Goal: Task Accomplishment & Management: Manage account settings

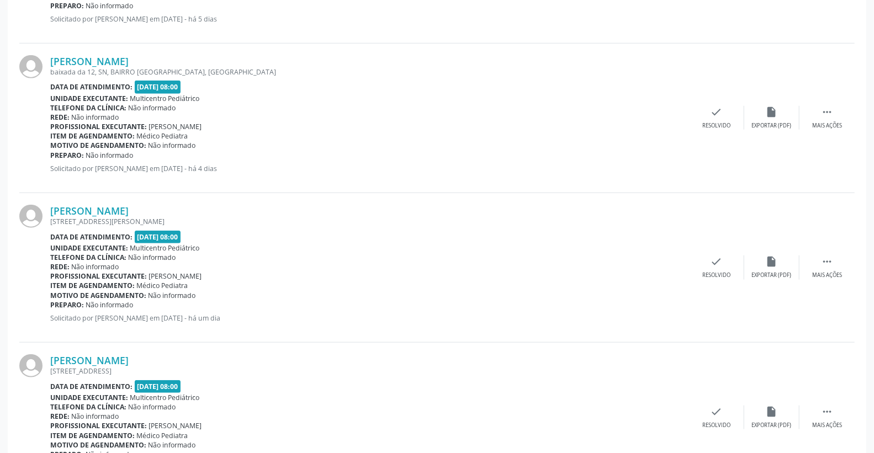
scroll to position [613, 0]
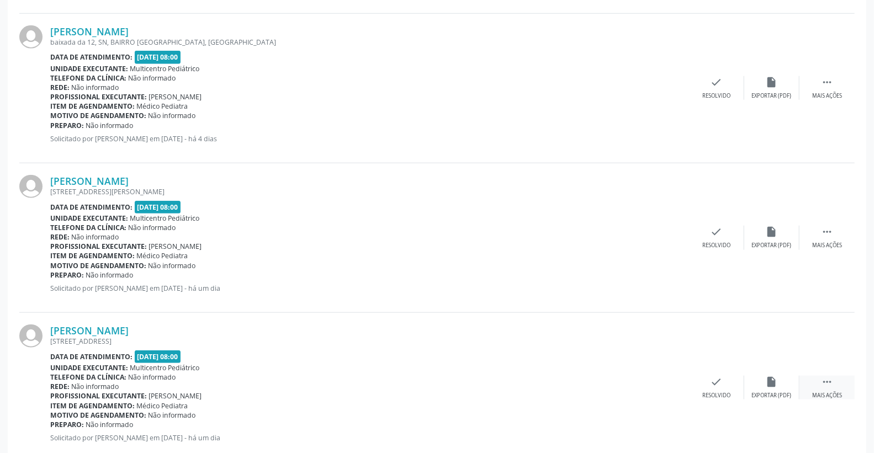
click at [825, 385] on icon "" at bounding box center [827, 382] width 12 height 12
click at [655, 382] on icon "print" at bounding box center [661, 382] width 12 height 12
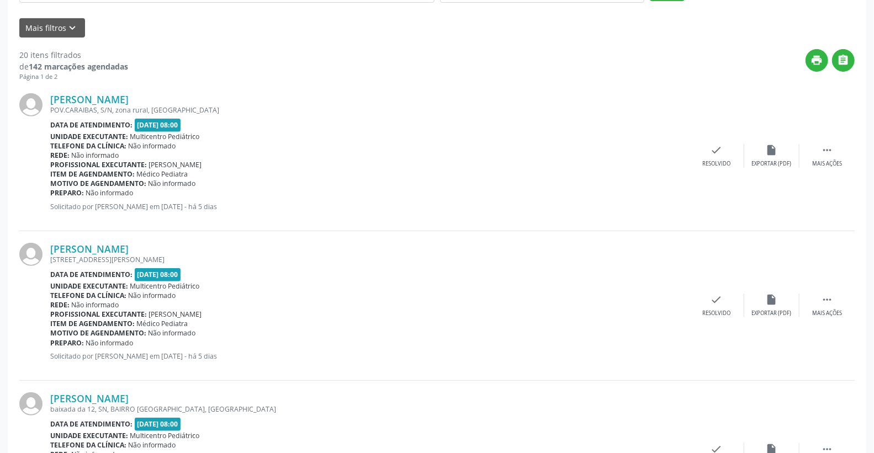
scroll to position [245, 0]
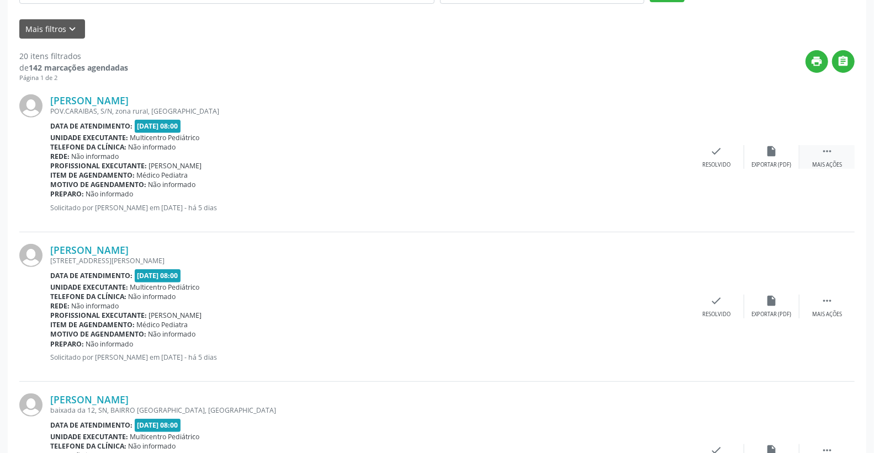
click at [831, 158] on div " Mais ações" at bounding box center [826, 157] width 55 height 24
click at [662, 146] on icon "print" at bounding box center [661, 151] width 12 height 12
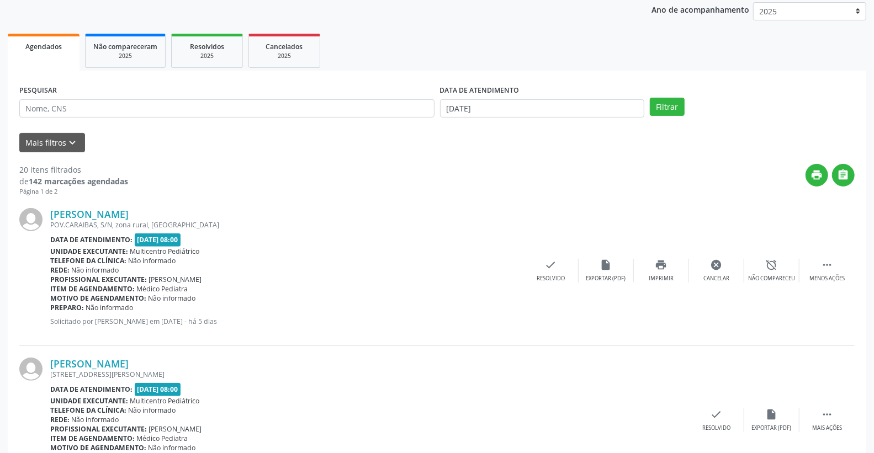
scroll to position [123, 0]
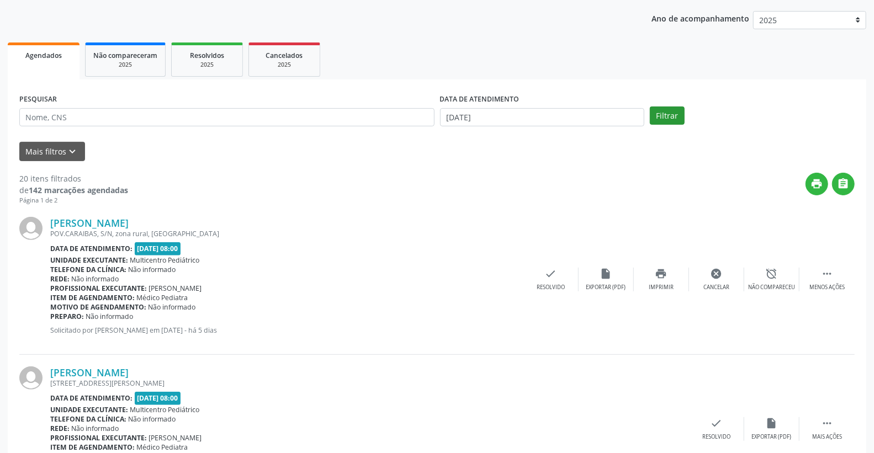
drag, startPoint x: 683, startPoint y: 100, endPoint x: 677, endPoint y: 107, distance: 9.4
click at [683, 102] on div "PESQUISAR DATA DE ATENDIMENTO [DATE] Filtrar" at bounding box center [437, 112] width 841 height 43
click at [677, 108] on button "Filtrar" at bounding box center [667, 116] width 35 height 19
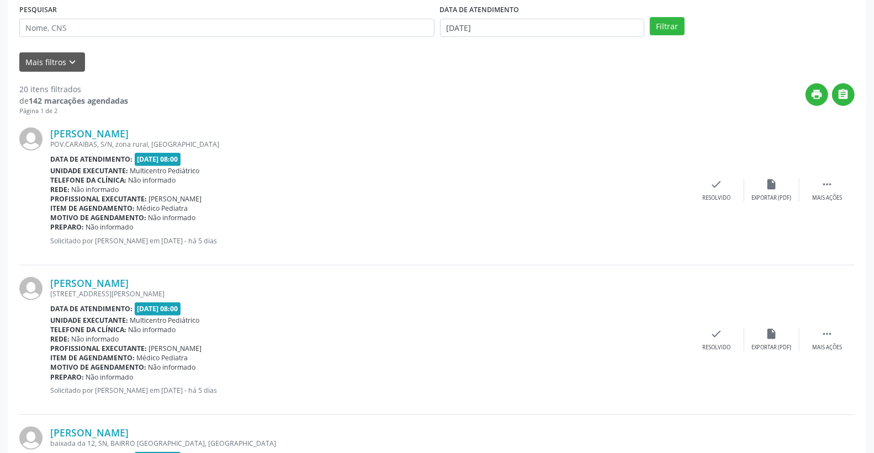
scroll to position [245, 0]
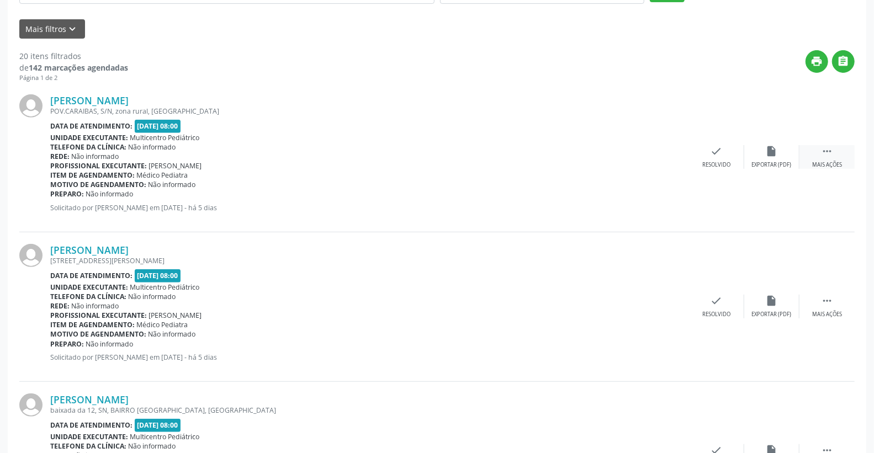
click at [830, 155] on icon "" at bounding box center [827, 151] width 12 height 12
click at [771, 153] on icon "alarm_off" at bounding box center [772, 151] width 12 height 12
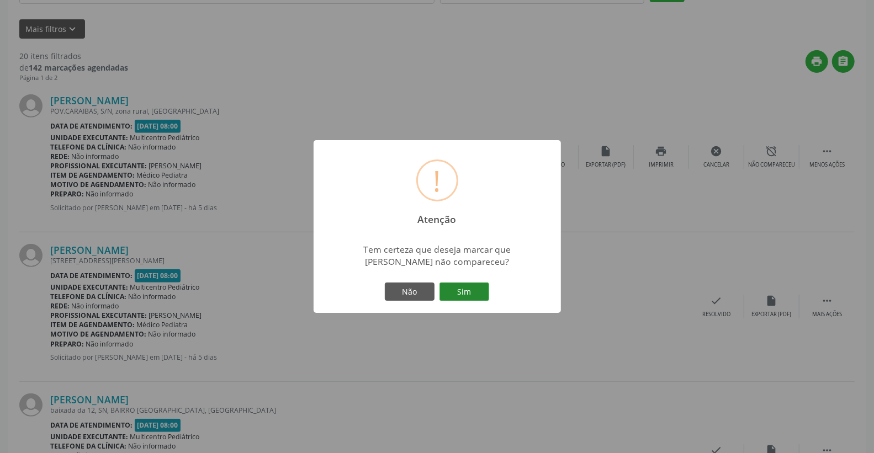
click at [466, 291] on button "Sim" at bounding box center [464, 292] width 50 height 19
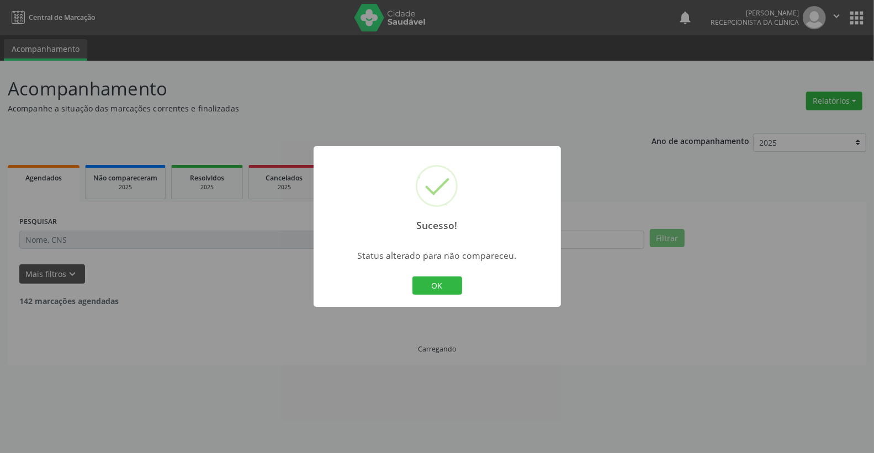
scroll to position [0, 0]
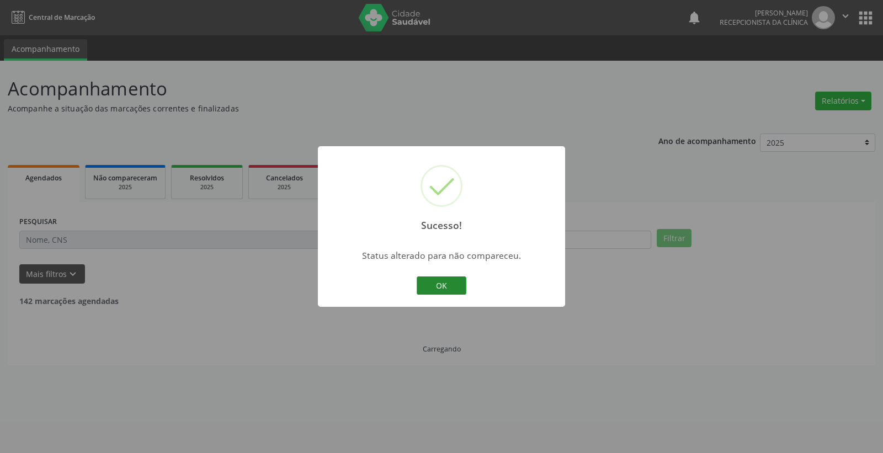
click at [447, 285] on button "OK" at bounding box center [442, 286] width 50 height 19
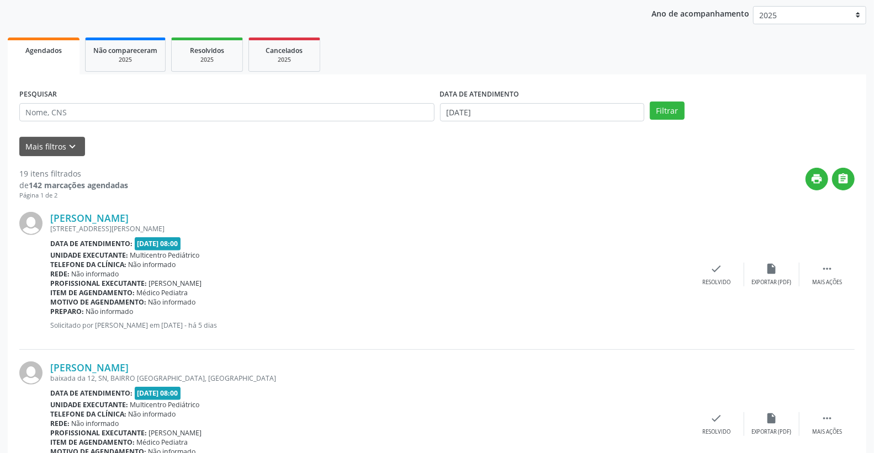
scroll to position [123, 0]
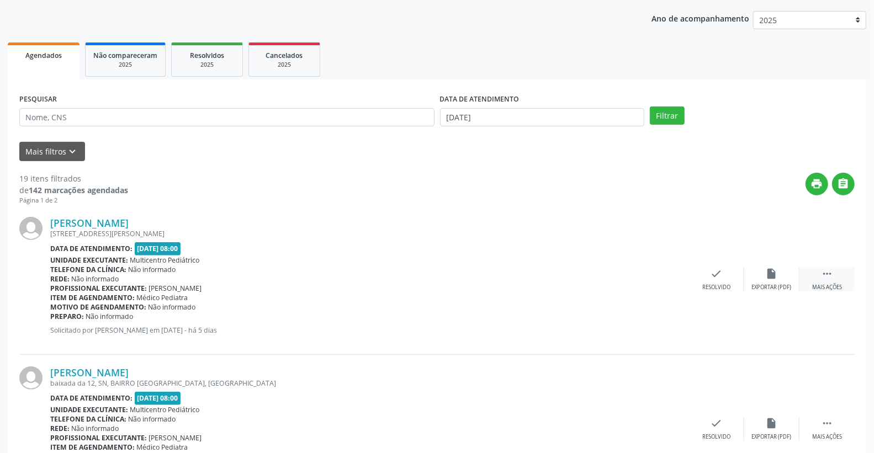
click at [836, 276] on div " Mais ações" at bounding box center [826, 280] width 55 height 24
click at [766, 276] on icon "alarm_off" at bounding box center [772, 274] width 12 height 12
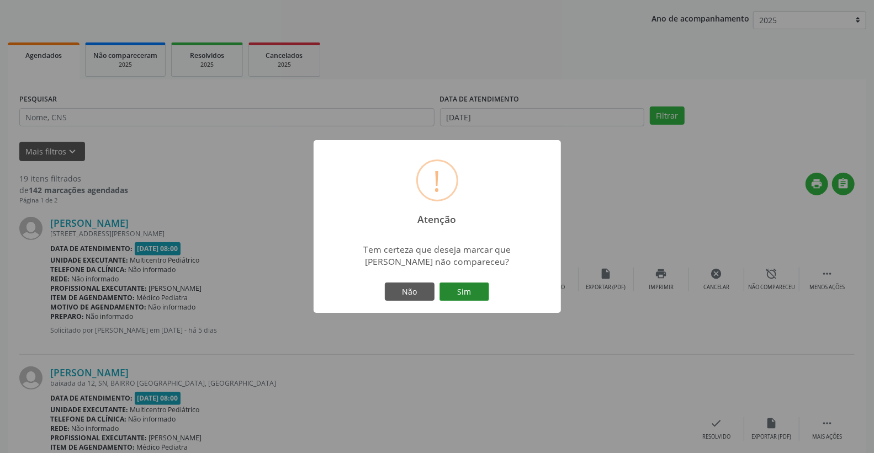
click at [456, 293] on button "Sim" at bounding box center [464, 292] width 50 height 19
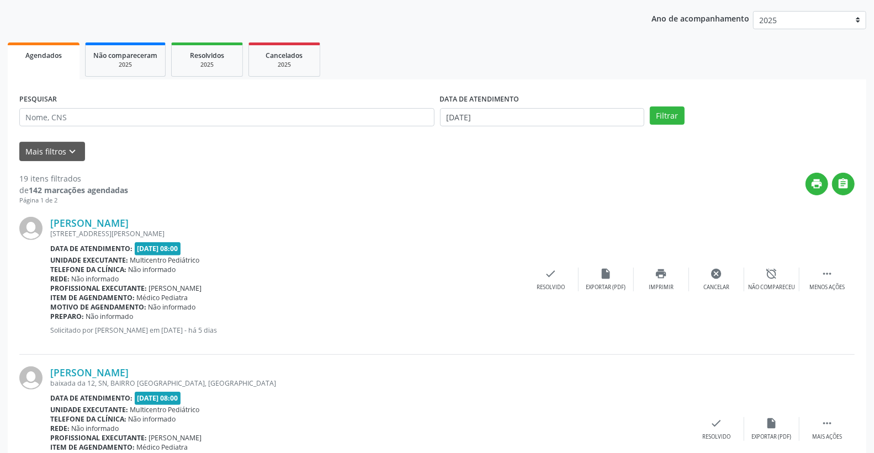
scroll to position [0, 0]
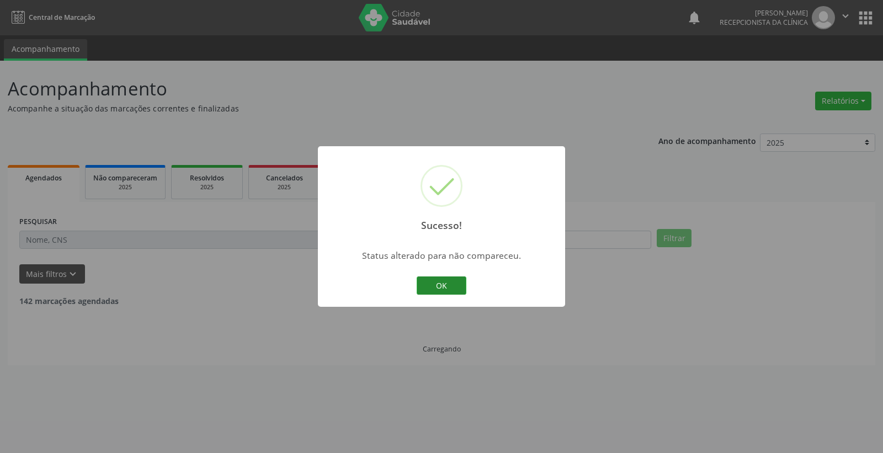
click at [450, 286] on button "OK" at bounding box center [442, 286] width 50 height 19
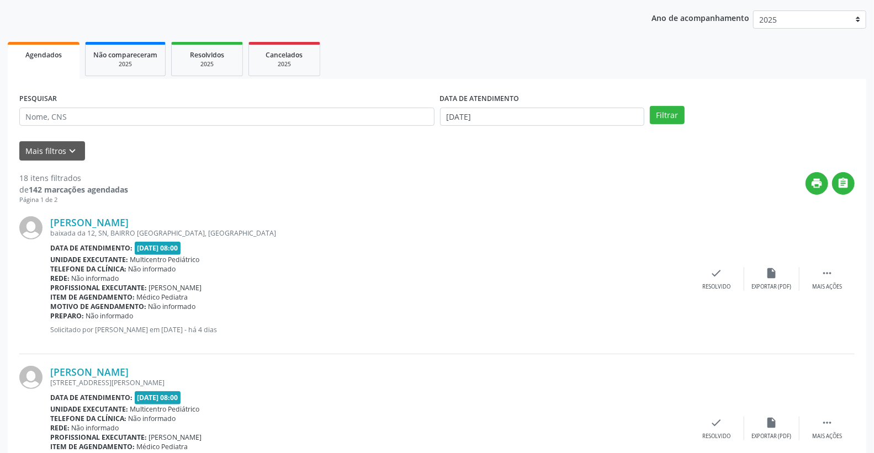
scroll to position [184, 0]
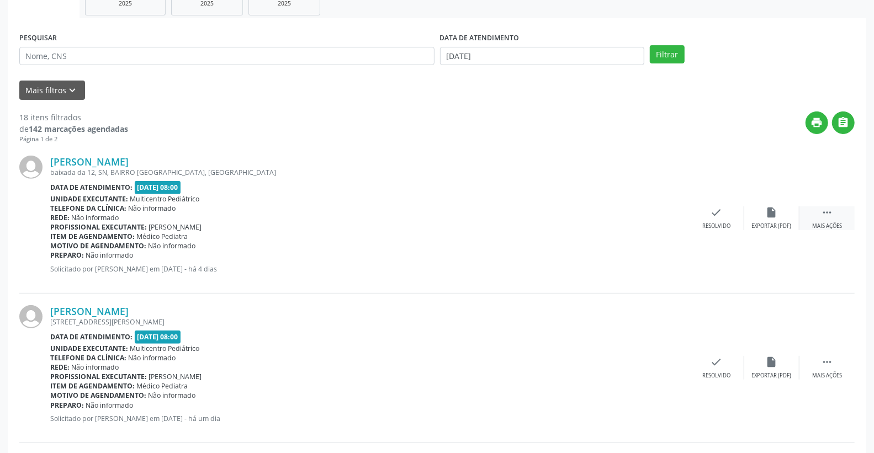
click at [837, 217] on div " Mais ações" at bounding box center [826, 218] width 55 height 24
click at [766, 214] on icon "alarm_off" at bounding box center [772, 212] width 12 height 12
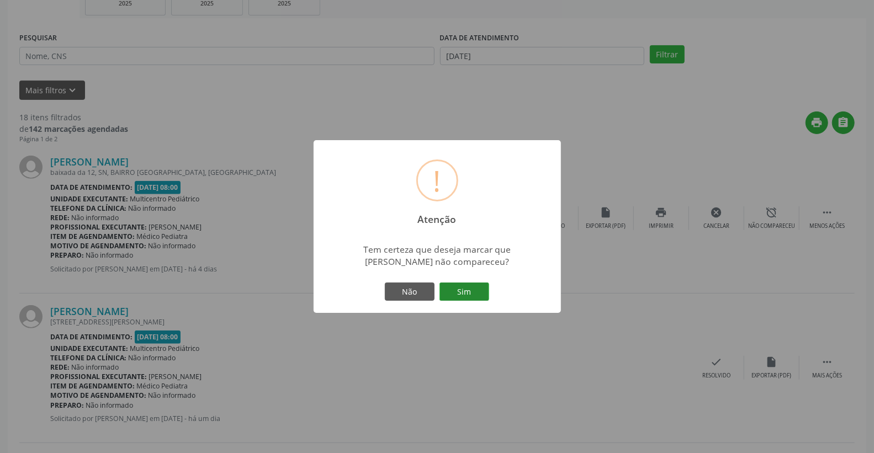
click at [472, 295] on button "Sim" at bounding box center [464, 292] width 50 height 19
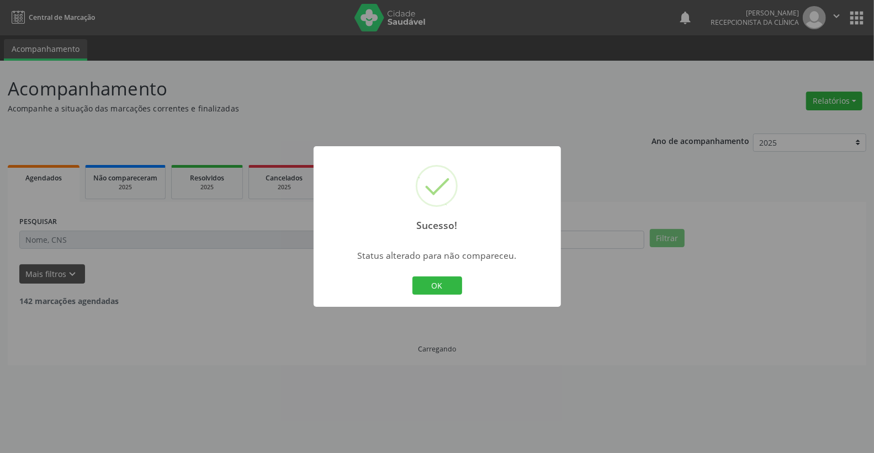
scroll to position [0, 0]
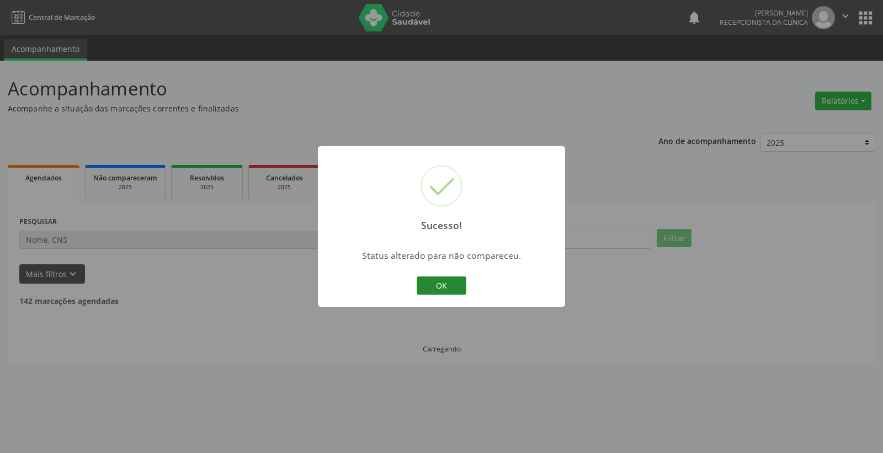
click at [466, 285] on div "Sucesso! × Status alterado para não compareceu. OK Cancel" at bounding box center [441, 226] width 247 height 161
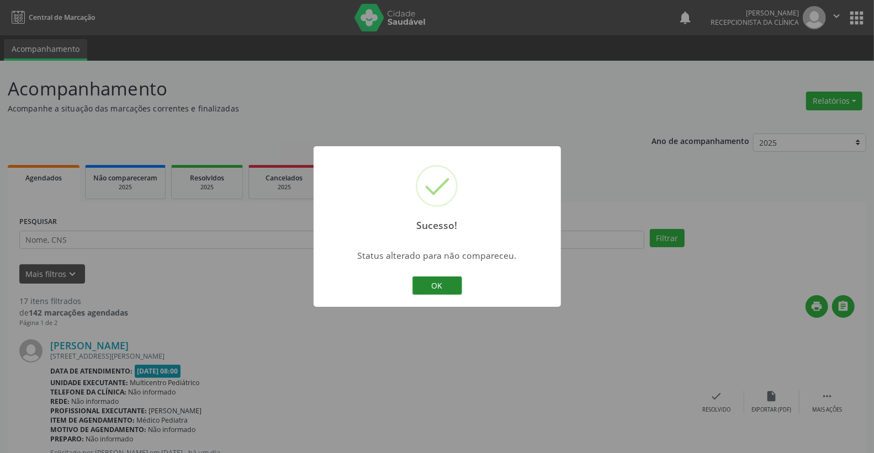
click at [457, 279] on button "OK" at bounding box center [437, 286] width 50 height 19
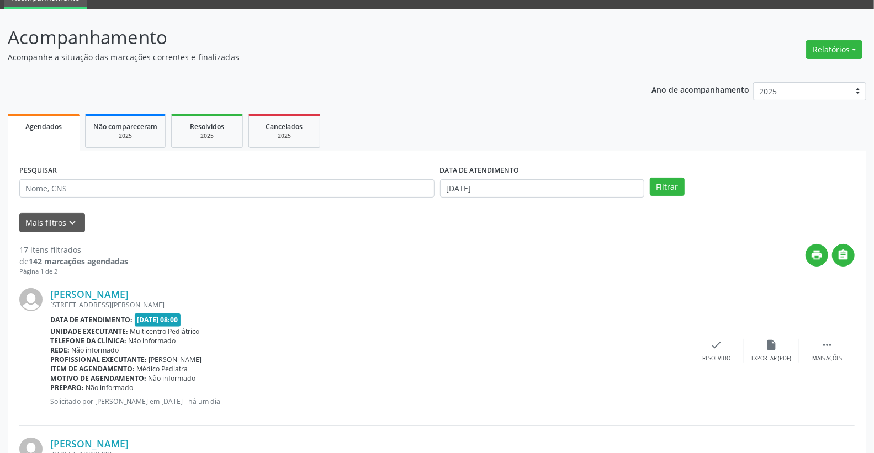
scroll to position [123, 0]
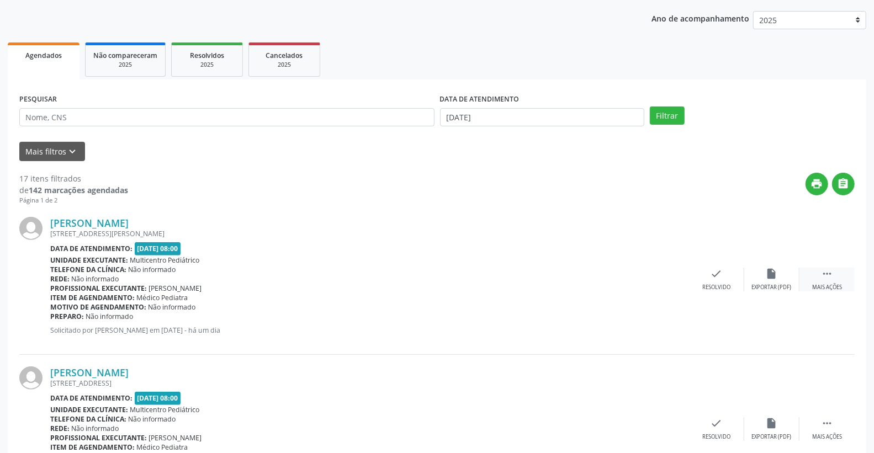
click at [831, 273] on icon "" at bounding box center [827, 274] width 12 height 12
click at [774, 272] on icon "alarm_off" at bounding box center [772, 274] width 12 height 12
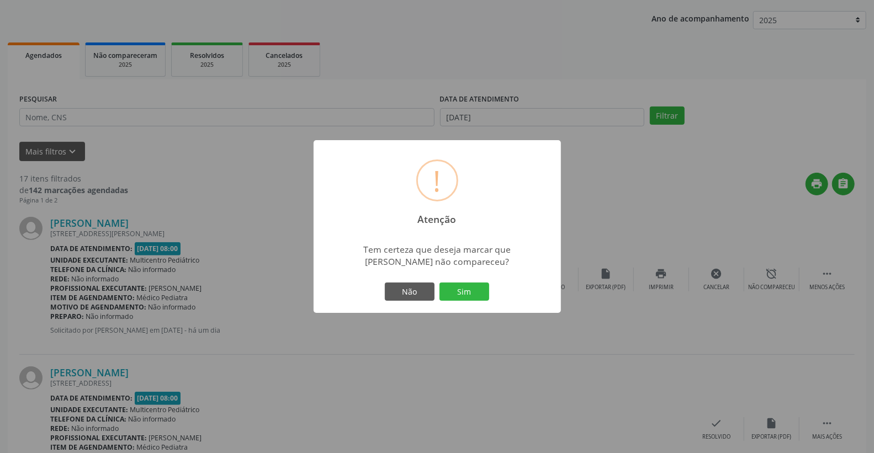
click at [467, 281] on div "! Atenção × Tem certeza que deseja marcar que [PERSON_NAME] não compareceu? Não…" at bounding box center [437, 226] width 247 height 173
click at [467, 281] on div "Não Sim" at bounding box center [436, 291] width 109 height 23
click at [467, 283] on button "Sim" at bounding box center [464, 292] width 50 height 19
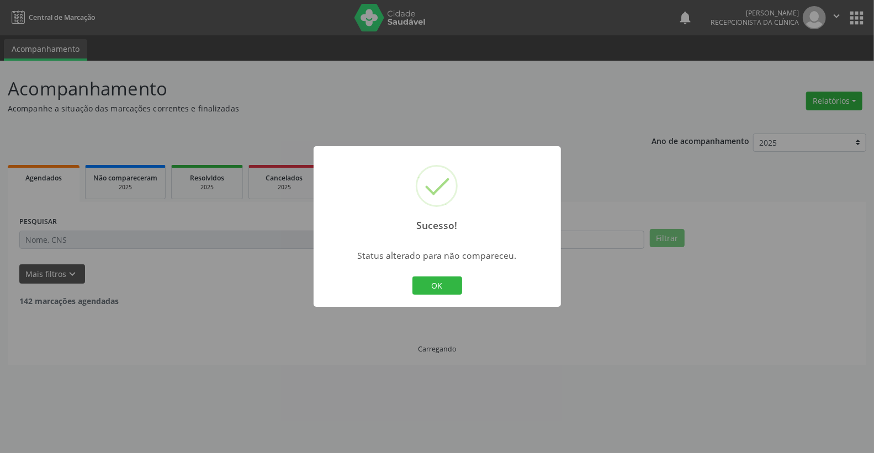
scroll to position [0, 0]
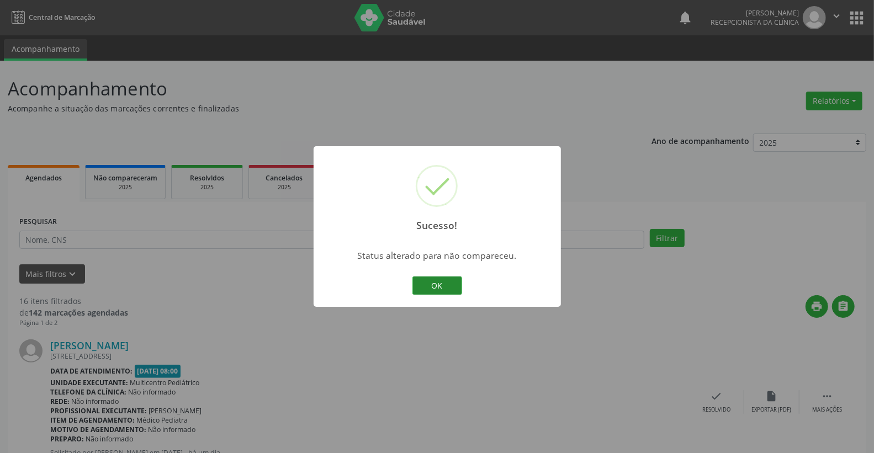
click at [455, 280] on button "OK" at bounding box center [437, 286] width 50 height 19
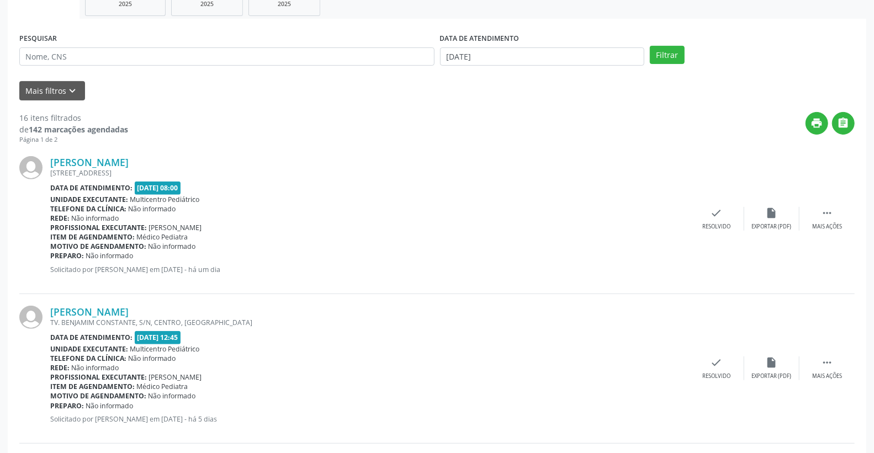
scroll to position [184, 0]
click at [842, 220] on div " Mais ações" at bounding box center [826, 218] width 55 height 24
click at [777, 216] on div "alarm_off Não compareceu" at bounding box center [771, 218] width 55 height 24
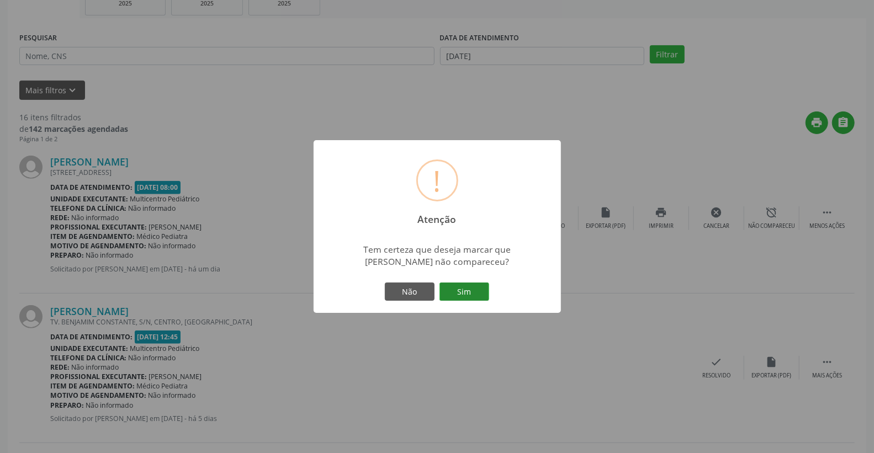
click at [467, 289] on button "Sim" at bounding box center [464, 292] width 50 height 19
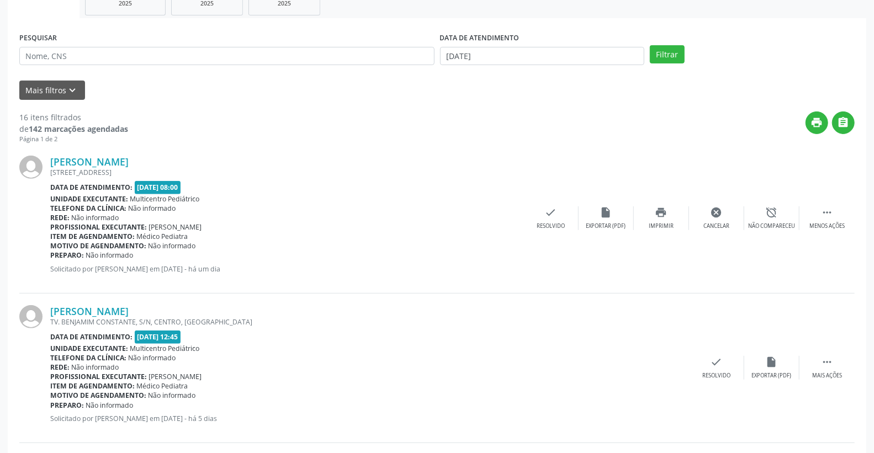
scroll to position [0, 0]
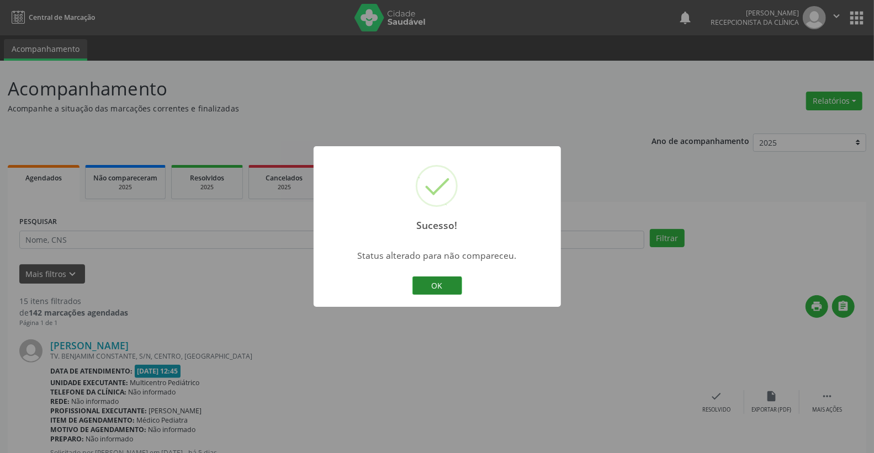
click at [443, 279] on button "OK" at bounding box center [437, 286] width 50 height 19
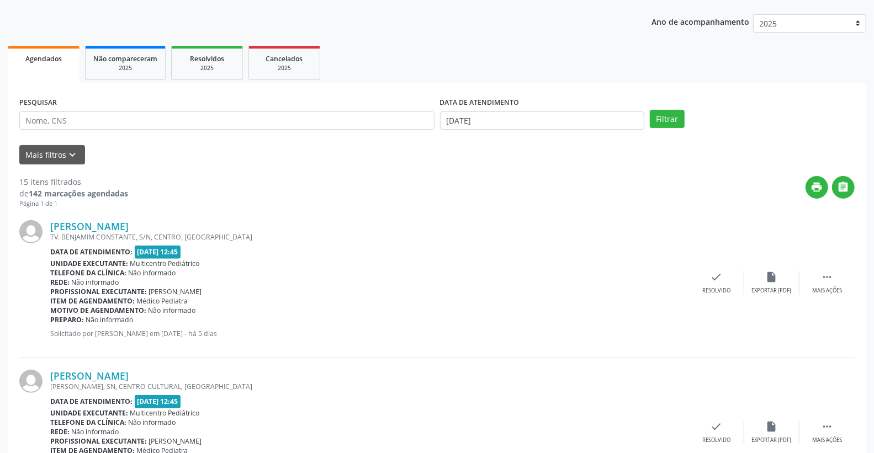
scroll to position [123, 0]
